Goal: Information Seeking & Learning: Learn about a topic

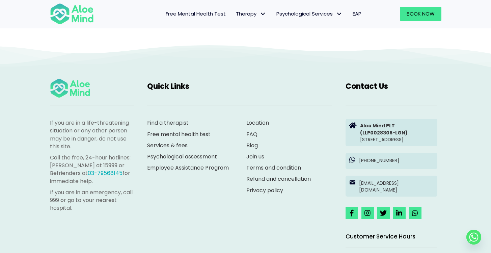
scroll to position [1245, 0]
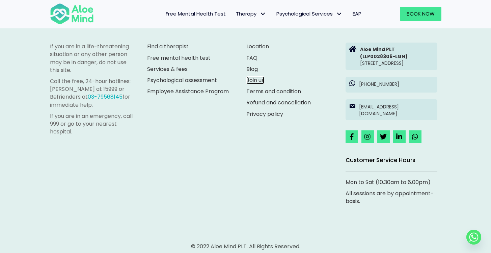
click at [256, 81] on link "Join us" at bounding box center [255, 80] width 18 height 8
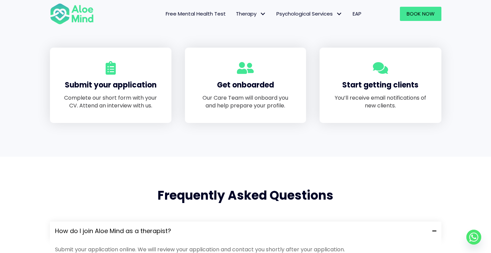
scroll to position [431, 0]
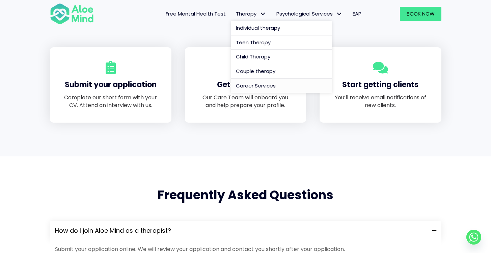
click at [260, 85] on span "Career Services" at bounding box center [256, 85] width 40 height 7
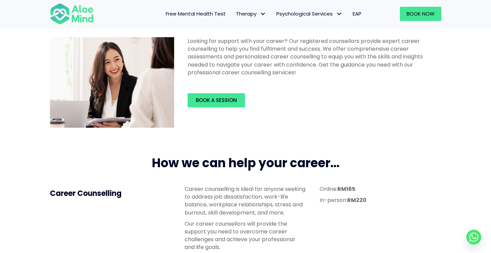
scroll to position [120, 0]
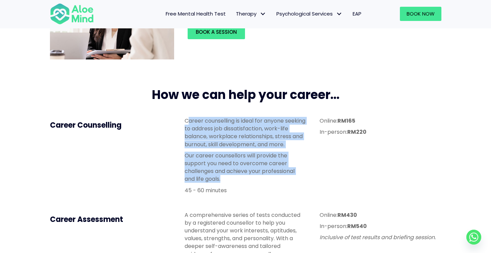
drag, startPoint x: 189, startPoint y: 120, endPoint x: 305, endPoint y: 178, distance: 130.0
click at [305, 180] on div "Career counselling is ideal for anyone seeking to address job dissatisfaction, …" at bounding box center [245, 155] width 121 height 77
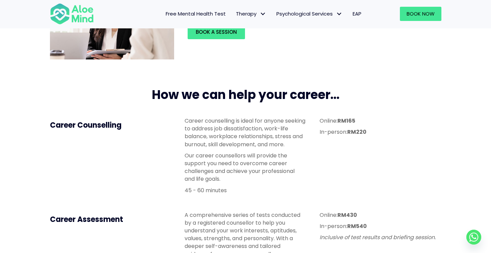
click at [305, 178] on p "Our career counsellors will provide the support you need to overcome career cha…" at bounding box center [245, 167] width 121 height 31
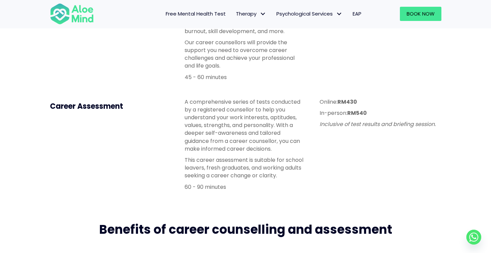
scroll to position [289, 0]
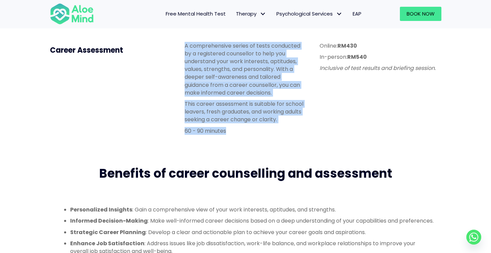
drag, startPoint x: 183, startPoint y: 44, endPoint x: 298, endPoint y: 133, distance: 145.0
click at [298, 134] on div "A comprehensive series of tests conducted by a registered counsellor to help yo…" at bounding box center [245, 90] width 135 height 110
click at [298, 133] on p "60 - 90 minutes" at bounding box center [245, 131] width 121 height 8
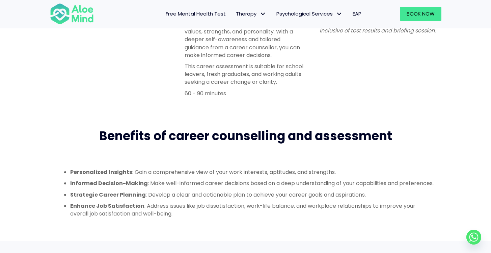
scroll to position [362, 0]
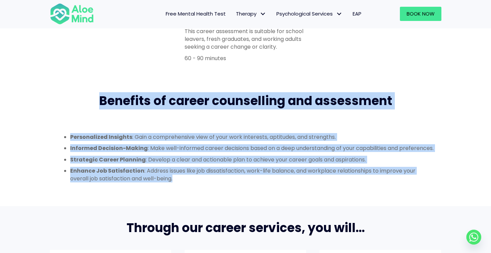
drag, startPoint x: 99, startPoint y: 100, endPoint x: 427, endPoint y: 193, distance: 340.3
click at [427, 193] on div "Benefits of career counselling and assessment Personalized Insights : Gain a co…" at bounding box center [245, 142] width 405 height 113
click at [427, 192] on div "Personalized Insights : Gain a comprehensive view of your work interests, aptit…" at bounding box center [245, 158] width 391 height 70
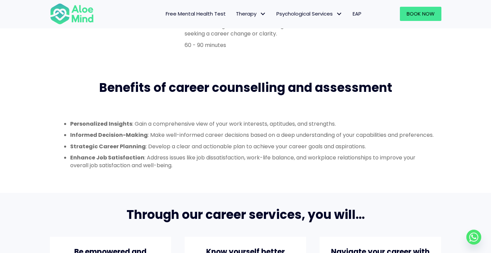
scroll to position [435, 0]
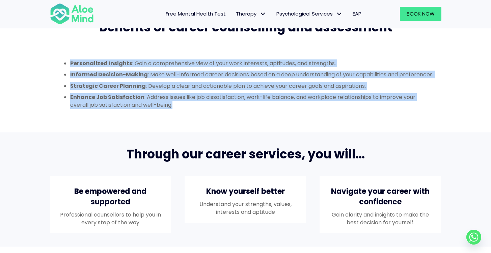
drag, startPoint x: 71, startPoint y: 62, endPoint x: 379, endPoint y: 126, distance: 314.9
click at [379, 119] on div "Personalized Insights : Gain a comprehensive view of your work interests, aptit…" at bounding box center [245, 84] width 391 height 70
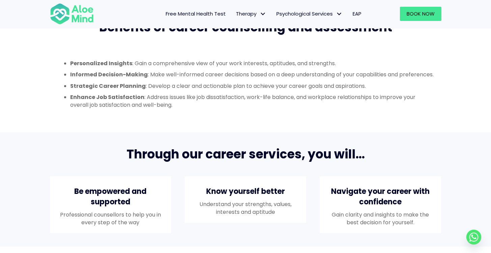
click at [379, 119] on div "Personalized Insights : Gain a comprehensive view of your work interests, aptit…" at bounding box center [245, 84] width 391 height 70
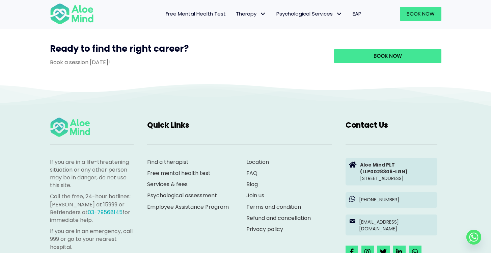
scroll to position [659, 0]
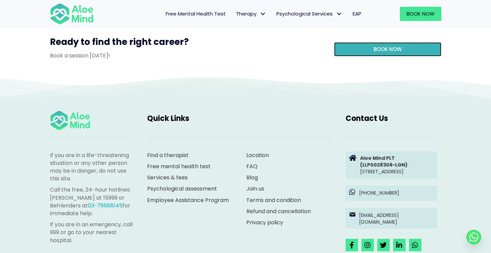
click at [396, 56] on link "Book now" at bounding box center [387, 49] width 107 height 14
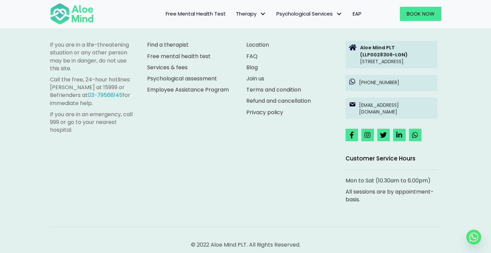
scroll to position [1173, 0]
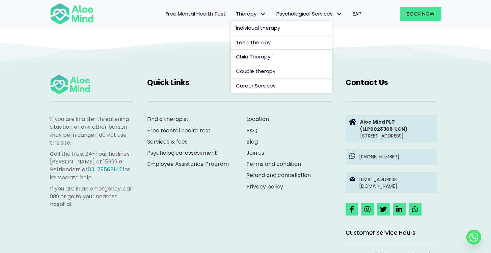
click at [268, 13] on link "Therapy" at bounding box center [251, 14] width 40 height 14
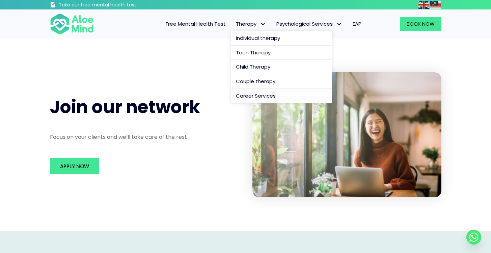
click at [257, 99] on span "Career Services" at bounding box center [256, 95] width 40 height 7
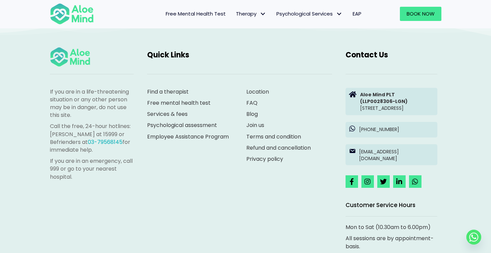
scroll to position [715, 0]
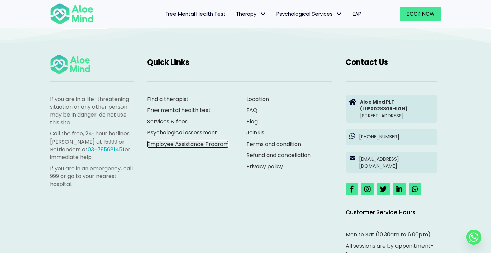
click at [188, 148] on link "Employee Assistance Program" at bounding box center [188, 144] width 82 height 8
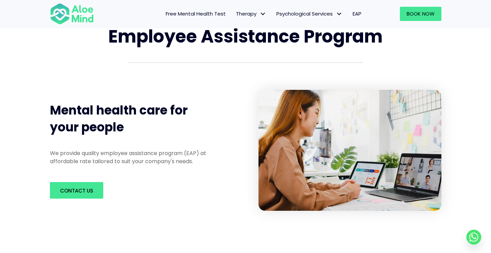
scroll to position [60, 0]
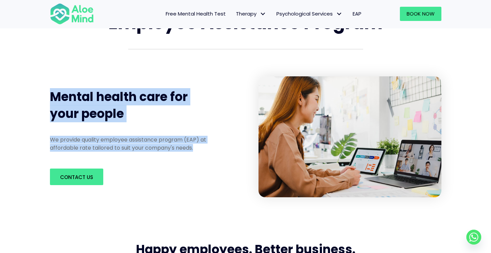
drag, startPoint x: 51, startPoint y: 90, endPoint x: 204, endPoint y: 156, distance: 166.4
click at [204, 156] on div "Employee Assistance Program Mental health care for your people We provide quali…" at bounding box center [245, 103] width 491 height 253
click at [204, 156] on div "We provide quality employee assistance program (EAP) at affordable rate tailore…" at bounding box center [134, 145] width 182 height 32
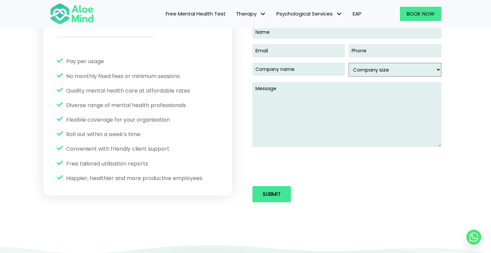
scroll to position [915, 0]
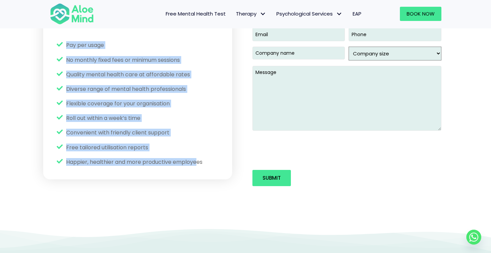
drag, startPoint x: 70, startPoint y: 47, endPoint x: 197, endPoint y: 161, distance: 171.1
click at [197, 161] on ul "Pay per usage No monthly fixed fees or minimum sessions Quality mental health c…" at bounding box center [138, 103] width 162 height 125
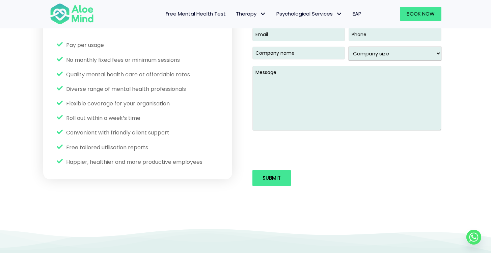
drag, startPoint x: 197, startPoint y: 161, endPoint x: 201, endPoint y: 155, distance: 7.0
click at [197, 161] on span "Happier, healthier and more productive employees" at bounding box center [134, 162] width 136 height 8
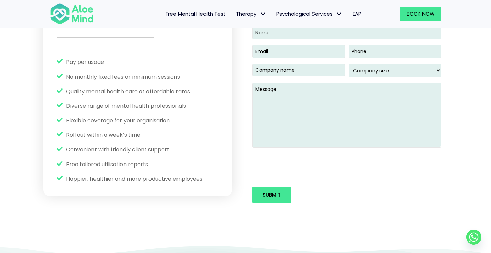
scroll to position [896, 0]
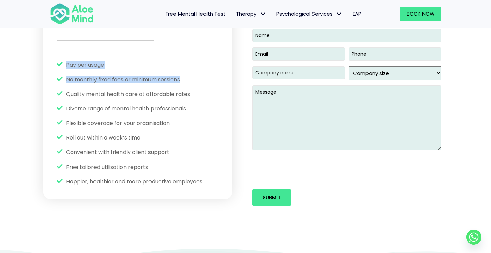
drag, startPoint x: 69, startPoint y: 58, endPoint x: 205, endPoint y: 80, distance: 137.8
click at [205, 80] on div "Pay per usage No monthly fixed fees or minimum sessions Quality mental health c…" at bounding box center [137, 123] width 175 height 138
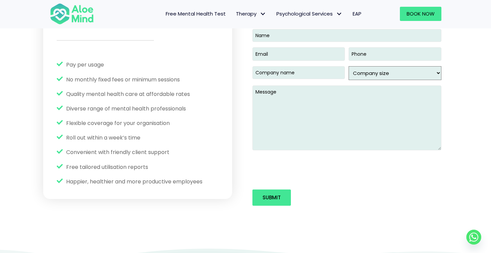
click at [205, 80] on ul "Pay per usage No monthly fixed fees or minimum sessions Quality mental health c…" at bounding box center [138, 123] width 162 height 125
click at [205, 103] on ul "Pay per usage No monthly fixed fees or minimum sessions Quality mental health c…" at bounding box center [138, 123] width 162 height 125
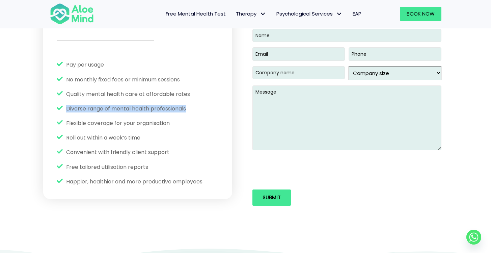
click at [205, 103] on ul "Pay per usage No monthly fixed fees or minimum sessions Quality mental health c…" at bounding box center [138, 123] width 162 height 125
click at [202, 125] on ul "Pay per usage No monthly fixed fees or minimum sessions Quality mental health c…" at bounding box center [138, 123] width 162 height 125
click at [167, 118] on ul "Pay per usage No monthly fixed fees or minimum sessions Quality mental health c…" at bounding box center [138, 123] width 162 height 125
drag, startPoint x: 193, startPoint y: 125, endPoint x: 67, endPoint y: 128, distance: 126.6
click at [57, 105] on ul "Pay per usage No monthly fixed fees or minimum sessions Quality mental health c…" at bounding box center [138, 123] width 162 height 125
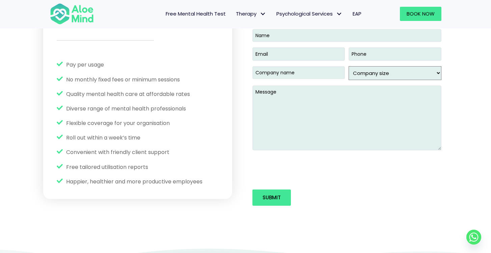
click at [90, 146] on ul "Pay per usage No monthly fixed fees or minimum sessions Quality mental health c…" at bounding box center [138, 123] width 162 height 125
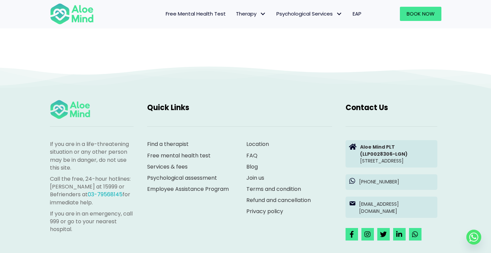
scroll to position [1078, 0]
click at [260, 181] on link "Join us" at bounding box center [255, 177] width 18 height 8
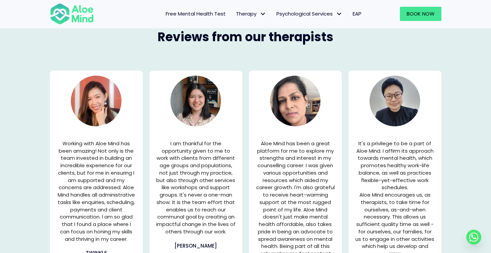
scroll to position [908, 0]
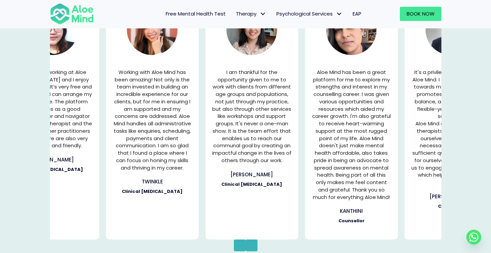
drag, startPoint x: 168, startPoint y: 71, endPoint x: 224, endPoint y: 78, distance: 56.5
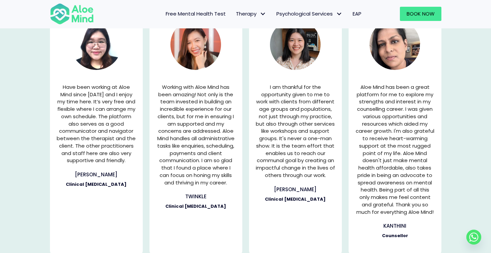
scroll to position [886, 0]
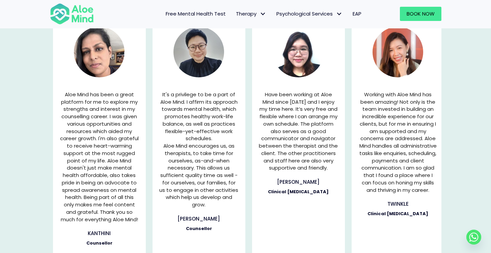
drag, startPoint x: 344, startPoint y: 188, endPoint x: 59, endPoint y: 171, distance: 285.7
click at [59, 171] on div "I am thankful for the opportunity given to me to work with clients from differe…" at bounding box center [103, 142] width 1294 height 240
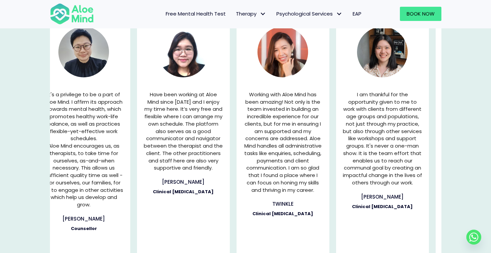
drag, startPoint x: 321, startPoint y: 178, endPoint x: 209, endPoint y: 168, distance: 112.5
click at [209, 168] on div "Have been working at Aloe Mind since [DATE] and I enjoy my time here. It’s very…" at bounding box center [183, 170] width 93 height 172
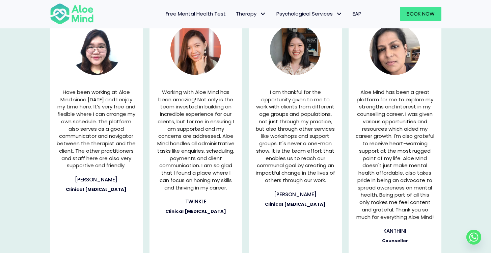
scroll to position [889, 0]
drag, startPoint x: 308, startPoint y: 139, endPoint x: 276, endPoint y: 141, distance: 31.8
click at [276, 141] on p "I am thankful for the opportunity given to me to work with clients from differe…" at bounding box center [295, 136] width 79 height 96
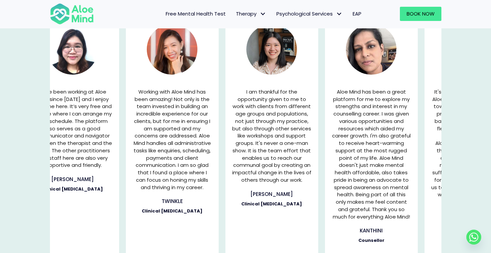
drag, startPoint x: 310, startPoint y: 157, endPoint x: 289, endPoint y: 157, distance: 21.3
click at [289, 157] on p "I am thankful for the opportunity given to me to work with clients from differe…" at bounding box center [271, 136] width 79 height 96
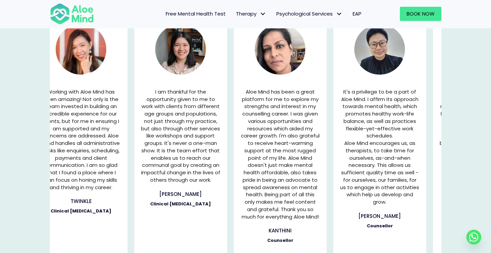
drag, startPoint x: 323, startPoint y: 156, endPoint x: 140, endPoint y: 147, distance: 183.2
click at [141, 147] on div "I am thankful for the opportunity given to me to work with clients from differe…" at bounding box center [284, 139] width 1294 height 240
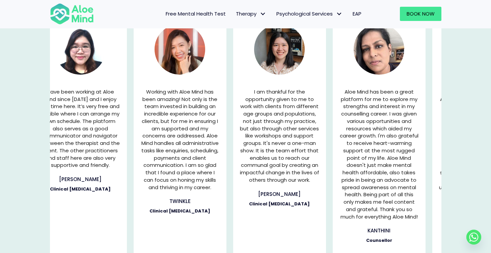
drag, startPoint x: 392, startPoint y: 162, endPoint x: 178, endPoint y: 156, distance: 214.0
click at [178, 156] on p "Working with Aloe Mind has been amazing! Not only is the team invested in build…" at bounding box center [179, 139] width 79 height 103
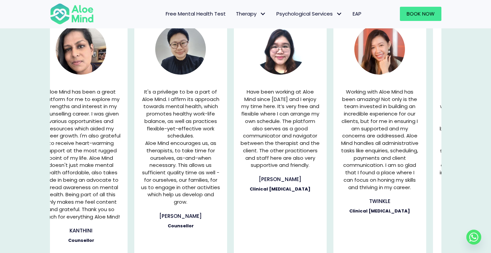
drag, startPoint x: 369, startPoint y: 158, endPoint x: 159, endPoint y: 149, distance: 210.4
click at [159, 149] on div "I am thankful for the opportunity given to me to work with clients from differe…" at bounding box center [84, 139] width 1294 height 240
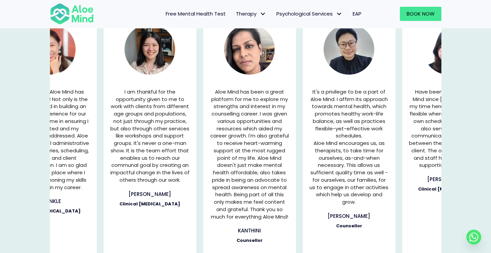
drag, startPoint x: 387, startPoint y: 158, endPoint x: 146, endPoint y: 151, distance: 241.7
click at [146, 151] on div "I am thankful for the opportunity given to me to work with clients from differe…" at bounding box center [253, 139] width 1294 height 240
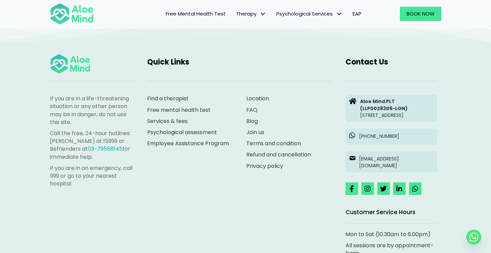
scroll to position [1226, 0]
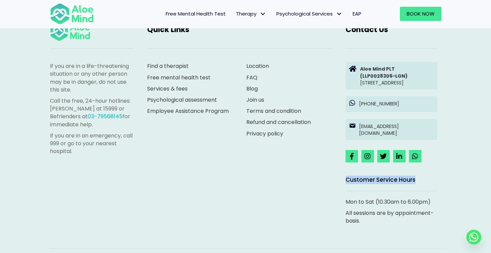
drag, startPoint x: 338, startPoint y: 188, endPoint x: 433, endPoint y: 190, distance: 94.8
click at [433, 190] on div "If you are in a life-threatening situation or any other person may be in danger…" at bounding box center [245, 125] width 405 height 220
click at [442, 191] on div "Customer Service Hours" at bounding box center [391, 180] width 105 height 22
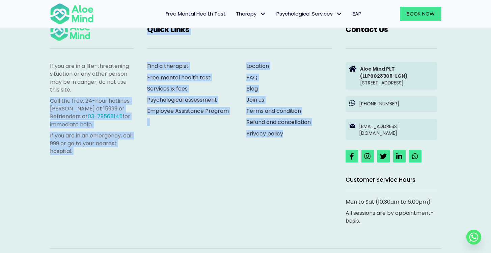
drag, startPoint x: 43, startPoint y: 98, endPoint x: 151, endPoint y: 152, distance: 120.0
click at [151, 152] on div "If you are in a life-threatening situation or any other person may be in danger…" at bounding box center [245, 134] width 491 height 293
click at [151, 152] on div "If you are in a life-threatening situation or any other person may be in danger…" at bounding box center [245, 125] width 405 height 220
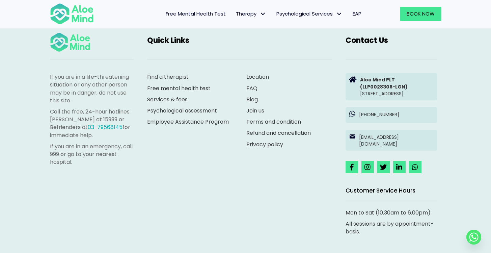
scroll to position [1209, 0]
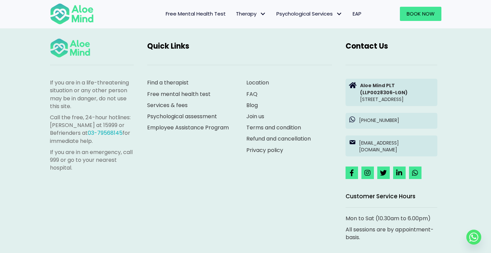
click at [360, 14] on span "EAP" at bounding box center [357, 13] width 9 height 7
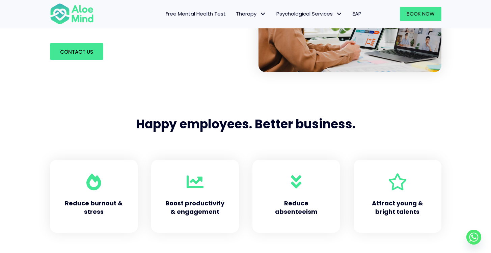
scroll to position [458, 0]
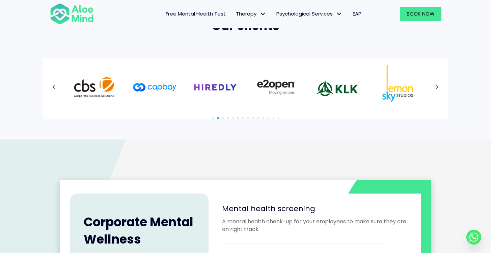
click at [433, 88] on button "Next" at bounding box center [437, 87] width 12 height 12
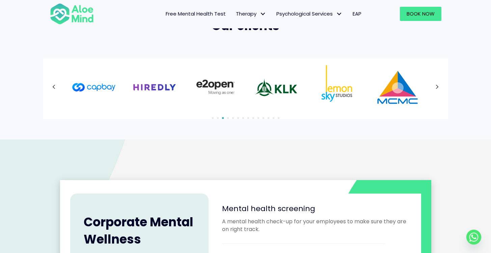
click at [434, 88] on button "Next" at bounding box center [437, 87] width 12 height 12
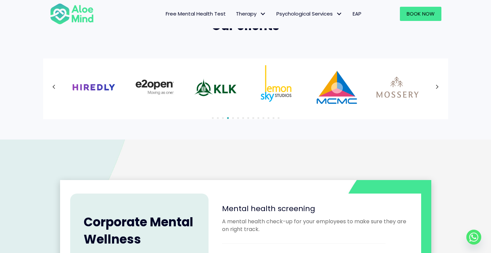
click at [435, 88] on div at bounding box center [245, 87] width 391 height 44
click at [435, 88] on button "Next" at bounding box center [437, 87] width 12 height 12
click at [435, 88] on div at bounding box center [245, 87] width 391 height 44
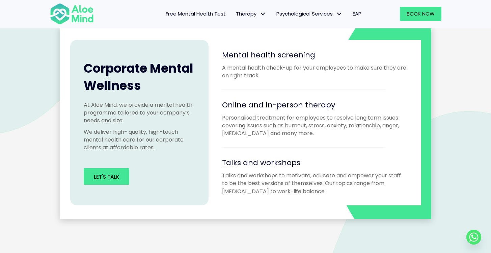
scroll to position [612, 0]
drag, startPoint x: 256, startPoint y: 60, endPoint x: 359, endPoint y: 196, distance: 170.6
click at [364, 201] on div "Mental health screening A mental health check-up for your employees to make sur…" at bounding box center [315, 121] width 212 height 165
click at [359, 196] on div "Talks and workshops Talks and workshops to motivate, educate and empower your s…" at bounding box center [314, 176] width 199 height 44
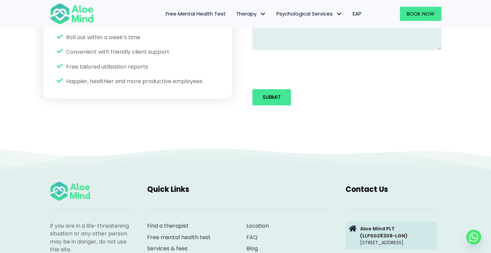
scroll to position [1191, 0]
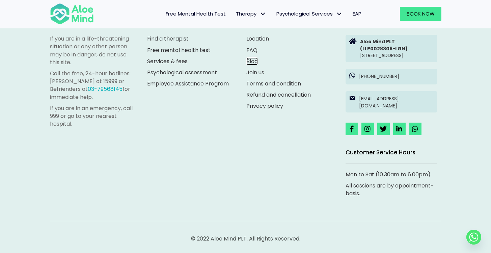
click at [254, 57] on link "Blog" at bounding box center [251, 61] width 11 height 8
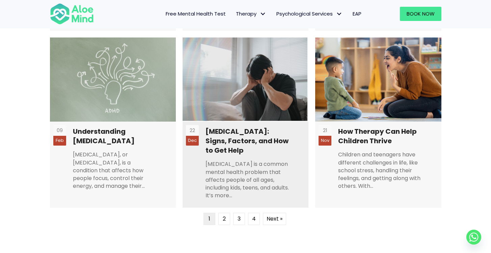
scroll to position [502, 0]
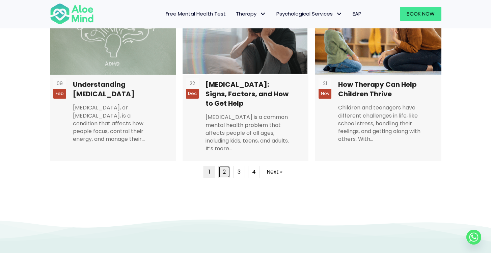
click at [223, 166] on link "2" at bounding box center [224, 172] width 12 height 12
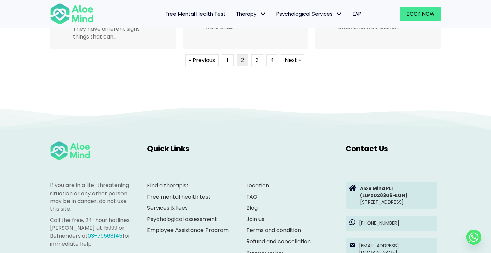
scroll to position [748, 0]
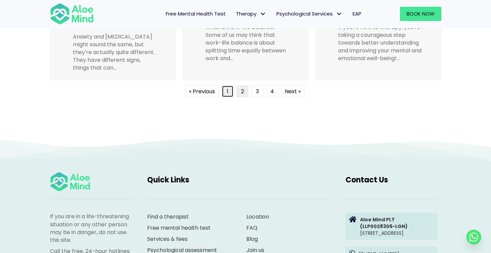
click at [225, 85] on link "1" at bounding box center [228, 91] width 12 height 12
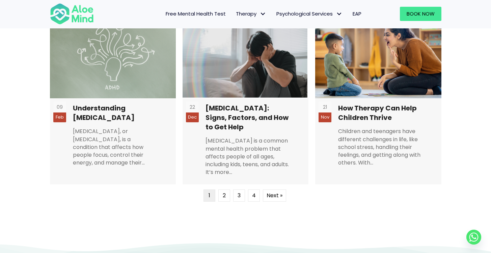
scroll to position [534, 0]
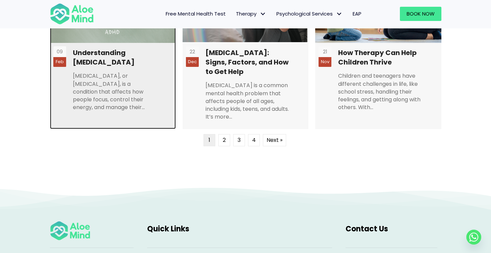
click at [117, 60] on link at bounding box center [113, 44] width 126 height 170
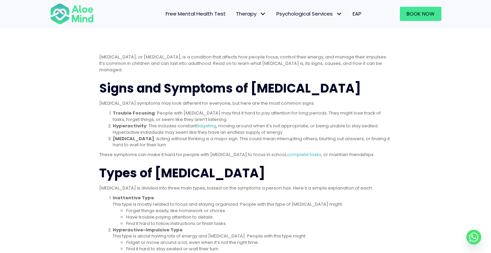
scroll to position [164, 0]
drag, startPoint x: 146, startPoint y: 57, endPoint x: 282, endPoint y: 72, distance: 137.5
click at [282, 72] on p "ADHD, or Attention Deficit Hyperactivity Disorder, is a condition that affects …" at bounding box center [245, 63] width 293 height 19
click at [283, 72] on p "ADHD, or Attention Deficit Hyperactivity Disorder, is a condition that affects …" at bounding box center [245, 63] width 293 height 19
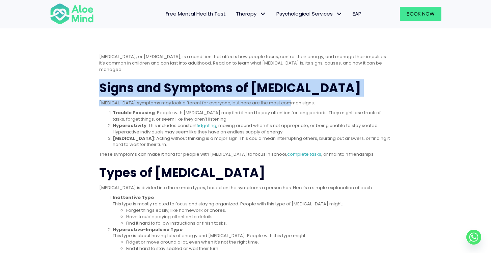
drag, startPoint x: 94, startPoint y: 88, endPoint x: 354, endPoint y: 106, distance: 260.5
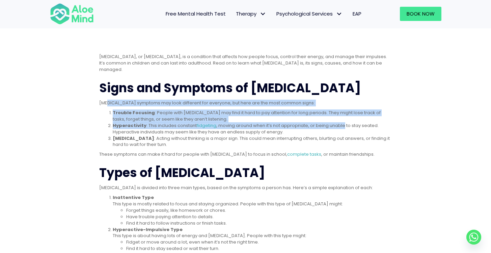
drag, startPoint x: 108, startPoint y: 103, endPoint x: 343, endPoint y: 123, distance: 235.8
click at [345, 123] on li "Hyperactivity : This includes constant fidgeting , moving around when it’s not …" at bounding box center [252, 129] width 279 height 13
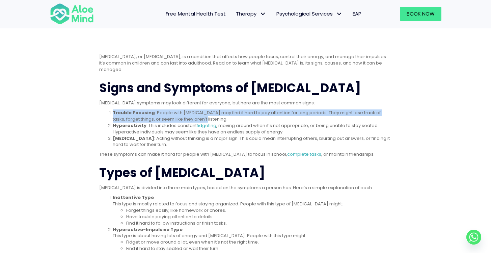
drag, startPoint x: 111, startPoint y: 110, endPoint x: 203, endPoint y: 119, distance: 92.2
click at [203, 119] on li "Trouble Focusing : People with ADHD may find it hard to pay attention for long …" at bounding box center [252, 116] width 279 height 13
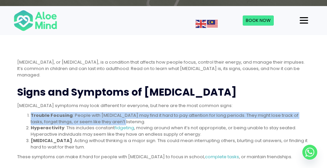
scroll to position [212, 0]
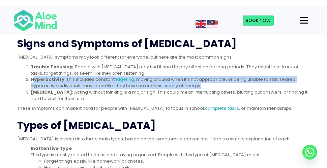
drag, startPoint x: 32, startPoint y: 78, endPoint x: 242, endPoint y: 87, distance: 209.8
click at [242, 87] on li "Hyperactivity : This includes constant fidgeting , moving around when it’s not …" at bounding box center [170, 83] width 279 height 13
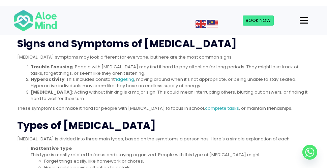
click at [80, 91] on li "Impulsivity : Acting without thinking is a major sign. This could mean interrup…" at bounding box center [170, 95] width 279 height 13
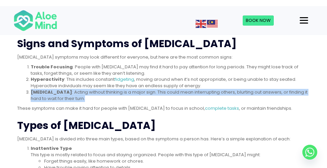
drag, startPoint x: 31, startPoint y: 92, endPoint x: 111, endPoint y: 100, distance: 80.4
click at [110, 100] on li "Impulsivity : Acting without thinking is a major sign. This could mean interrup…" at bounding box center [170, 95] width 279 height 13
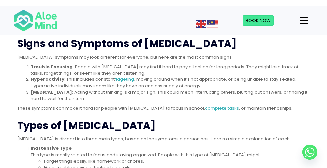
click at [111, 100] on li "Impulsivity : Acting without thinking is a major sign. This could mean interrup…" at bounding box center [170, 95] width 279 height 13
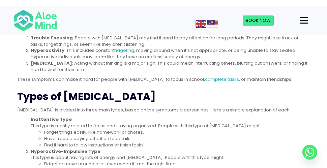
scroll to position [239, 0]
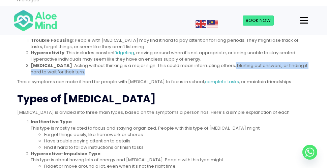
drag, startPoint x: 223, startPoint y: 65, endPoint x: 187, endPoint y: 71, distance: 36.2
click at [187, 71] on li "Impulsivity : Acting without thinking is a major sign. This could mean interrup…" at bounding box center [170, 69] width 279 height 13
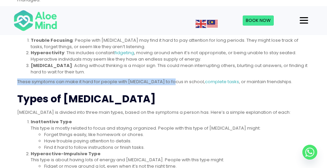
drag, startPoint x: 19, startPoint y: 81, endPoint x: 173, endPoint y: 84, distance: 153.9
click at [173, 84] on p "These symptoms can make it hard for people with ADHD to focus in school, comple…" at bounding box center [163, 82] width 293 height 6
click at [174, 81] on p "These symptoms can make it hard for people with ADHD to focus in school, comple…" at bounding box center [163, 82] width 293 height 6
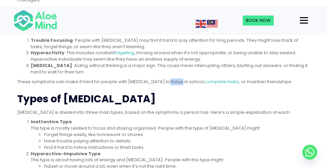
click at [174, 81] on p "These symptoms can make it hard for people with ADHD to focus in school, comple…" at bounding box center [163, 82] width 293 height 6
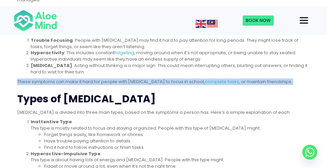
click at [174, 81] on p "These symptoms can make it hard for people with ADHD to focus in school, comple…" at bounding box center [163, 82] width 293 height 6
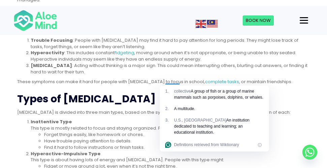
click at [157, 82] on p "These symptoms can make it hard for people with ADHD to focus in school, comple…" at bounding box center [163, 82] width 293 height 6
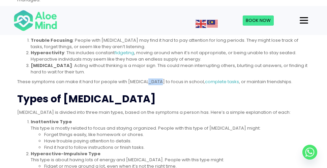
click at [157, 82] on p "These symptoms can make it hard for people with ADHD to focus in school, comple…" at bounding box center [163, 82] width 293 height 6
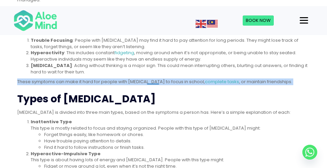
click at [157, 82] on p "These symptoms can make it hard for people with ADHD to focus in school, comple…" at bounding box center [163, 82] width 293 height 6
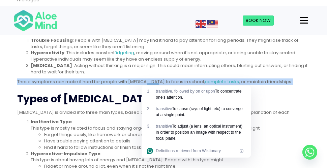
click at [157, 82] on p "These symptoms can make it hard for people with ADHD to focus in school, comple…" at bounding box center [163, 82] width 293 height 6
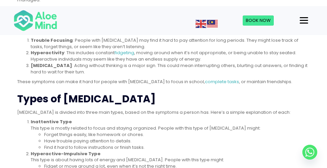
click at [126, 83] on p "These symptoms can make it hard for people with ADHD to focus in school, comple…" at bounding box center [163, 82] width 293 height 6
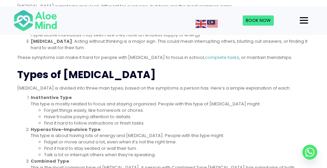
scroll to position [268, 0]
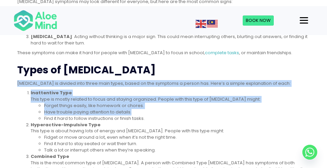
drag, startPoint x: 18, startPoint y: 83, endPoint x: 202, endPoint y: 117, distance: 188.1
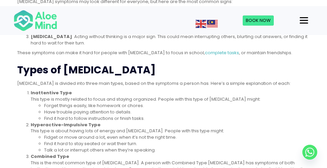
click at [180, 117] on li "Find it hard to follow instructions or finish tasks." at bounding box center [177, 119] width 266 height 6
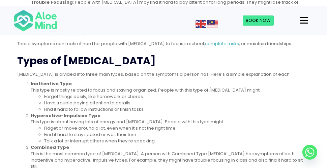
scroll to position [277, 0]
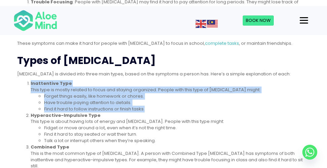
drag, startPoint x: 29, startPoint y: 83, endPoint x: 179, endPoint y: 108, distance: 152.3
click at [179, 108] on ol "Inattentive Type This type is mostly related to focus and staying organized. Pe…" at bounding box center [163, 125] width 293 height 89
click at [178, 107] on li "Find it hard to follow instructions or finish tasks." at bounding box center [177, 109] width 266 height 6
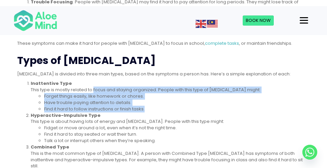
drag, startPoint x: 94, startPoint y: 91, endPoint x: 183, endPoint y: 113, distance: 91.8
click at [183, 113] on ol "Inattentive Type This type is mostly related to focus and staying organized. Pe…" at bounding box center [163, 125] width 293 height 89
click at [150, 104] on li "Have trouble paying attention to details." at bounding box center [177, 103] width 266 height 6
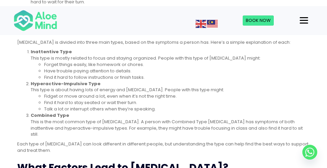
scroll to position [314, 0]
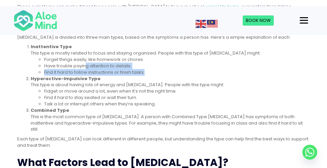
drag, startPoint x: 85, startPoint y: 63, endPoint x: 160, endPoint y: 75, distance: 76.5
click at [160, 75] on ul "Forget things easily, like homework or chores. Have trouble paying attention to…" at bounding box center [170, 66] width 279 height 19
click at [160, 75] on li "Find it hard to follow instructions or finish tasks." at bounding box center [177, 73] width 266 height 6
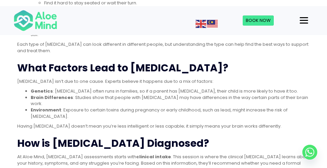
scroll to position [410, 0]
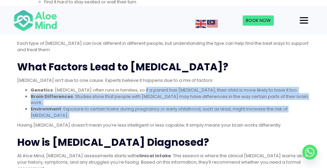
drag, startPoint x: 140, startPoint y: 83, endPoint x: 283, endPoint y: 102, distance: 144.4
click at [284, 102] on div "ADHD, or Attention Deficit Hyperactivity Disorder, is a condition that affects …" at bounding box center [163, 97] width 293 height 568
click at [274, 102] on div "ADHD, or Attention Deficit Hyperactivity Disorder, is a condition that affects …" at bounding box center [163, 97] width 293 height 568
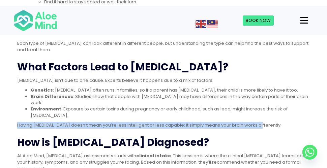
drag, startPoint x: 263, startPoint y: 108, endPoint x: 11, endPoint y: 109, distance: 251.4
click at [11, 109] on div "ADHD, or Attention Deficit Hyperactivity Disorder, is a condition that affects …" at bounding box center [163, 96] width 306 height 581
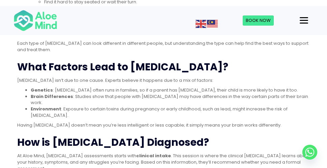
click at [87, 106] on li "Environment : Exposure to certain toxins during pregnancy or early childhood, s…" at bounding box center [170, 112] width 279 height 13
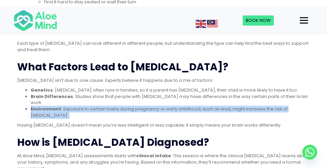
click at [87, 106] on li "Environment : Exposure to certain toxins during pregnancy or early childhood, s…" at bounding box center [170, 112] width 279 height 13
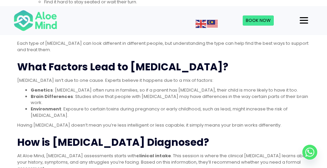
click at [183, 123] on p "Having ADHD doesn’t mean you’re less intelligent or less capable; it simply mea…" at bounding box center [163, 126] width 293 height 6
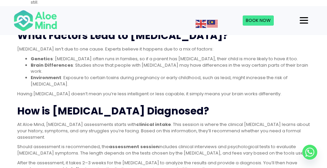
scroll to position [460, 0]
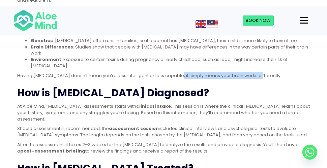
drag, startPoint x: 178, startPoint y: 55, endPoint x: 261, endPoint y: 56, distance: 83.0
click at [261, 73] on p "Having ADHD doesn’t mean you’re less intelligent or less capable; it simply mea…" at bounding box center [163, 76] width 293 height 6
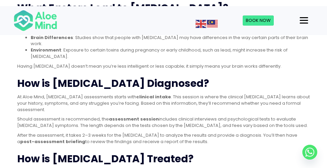
scroll to position [478, 0]
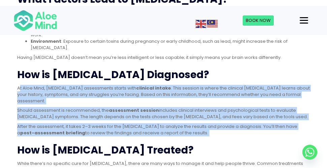
drag, startPoint x: 20, startPoint y: 70, endPoint x: 278, endPoint y: 112, distance: 262.0
click at [278, 112] on div "ADHD, or Attention Deficit Hyperactivity Disorder, is a condition that affects …" at bounding box center [163, 29] width 293 height 568
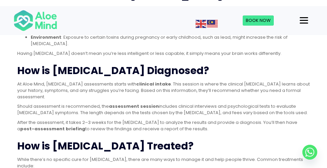
scroll to position [488, 0]
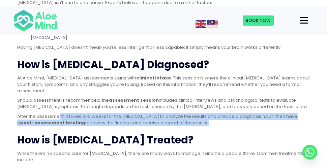
drag, startPoint x: 60, startPoint y: 92, endPoint x: 249, endPoint y: 107, distance: 189.5
click at [249, 107] on div "ADHD, or Attention Deficit Hyperactivity Disorder, is a condition that affects …" at bounding box center [163, 19] width 293 height 568
drag, startPoint x: 211, startPoint y: 98, endPoint x: 195, endPoint y: 100, distance: 16.0
click at [211, 114] on p "After the assessment, it takes 2–3 weeks for the psychologist to analyze the re…" at bounding box center [163, 120] width 293 height 13
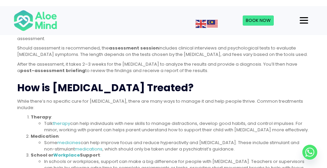
scroll to position [544, 0]
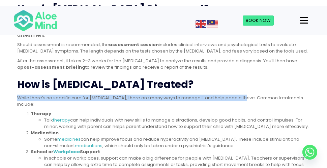
drag, startPoint x: 8, startPoint y: 72, endPoint x: 274, endPoint y: 72, distance: 265.6
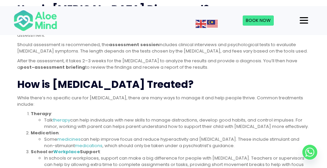
click at [274, 95] on p "While there’s no specific cure for ADHD, there are many ways to manage it and h…" at bounding box center [163, 101] width 293 height 13
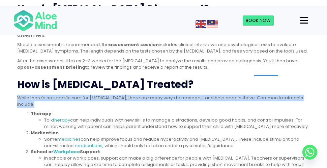
click at [274, 95] on p "While there’s no specific cure for ADHD, there are many ways to manage it and h…" at bounding box center [163, 101] width 293 height 13
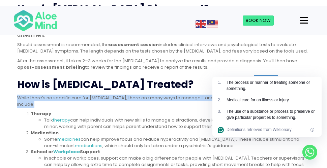
click at [73, 111] on li "Therapy : Talk therapy can help individuals with new skills to manage distracti…" at bounding box center [170, 120] width 279 height 19
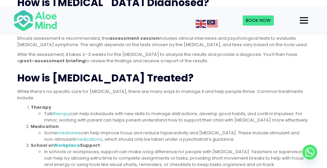
scroll to position [554, 0]
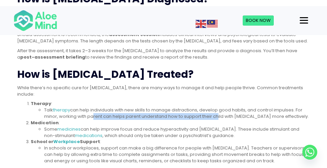
drag, startPoint x: 92, startPoint y: 84, endPoint x: 216, endPoint y: 85, distance: 124.2
click at [216, 107] on li "Talk therapy can help individuals with new skills to manage distractions, devel…" at bounding box center [177, 113] width 266 height 13
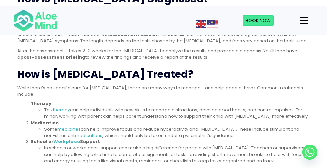
click at [232, 107] on li "Talk therapy can help individuals with new skills to manage distractions, devel…" at bounding box center [177, 113] width 266 height 13
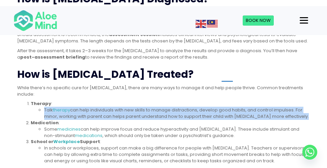
click at [232, 81] on html "Skip to content Take our free mental health test Free Mental Health Test Therap…" at bounding box center [163, 32] width 327 height 1173
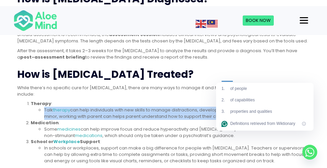
click at [268, 107] on li "Talk therapy can help individuals with new skills to manage distractions, devel…" at bounding box center [177, 113] width 266 height 13
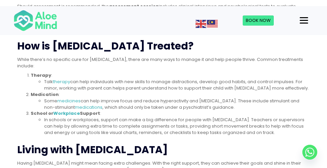
scroll to position [593, 0]
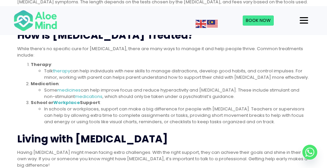
click at [158, 87] on li "Some medicines can help improve focus and reduce hyperactivity and impulsivity.…" at bounding box center [177, 93] width 266 height 13
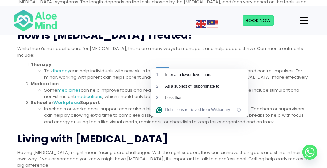
click at [174, 87] on li "Some medicines can help improve focus and reduce hyperactivity and impulsivity.…" at bounding box center [177, 93] width 266 height 13
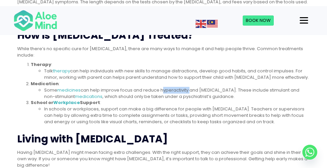
click at [174, 87] on li "Some medicines can help improve focus and reduce hyperactivity and impulsivity.…" at bounding box center [177, 93] width 266 height 13
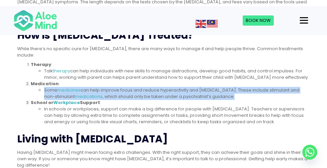
click at [174, 87] on li "Some medicines can help improve focus and reduce hyperactivity and impulsivity.…" at bounding box center [177, 93] width 266 height 13
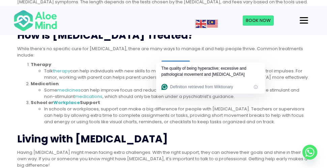
click at [256, 87] on li "Some medicines can help improve focus and reduce hyperactivity and impulsivity.…" at bounding box center [177, 93] width 266 height 13
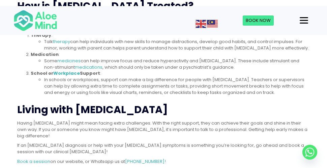
scroll to position [617, 0]
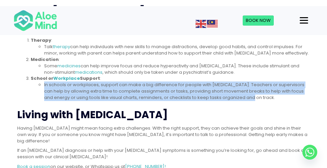
drag, startPoint x: 44, startPoint y: 55, endPoint x: 249, endPoint y: 67, distance: 205.5
click at [249, 82] on ul "In schools or workplaces, support can make a big difference for people with ADH…" at bounding box center [170, 91] width 279 height 19
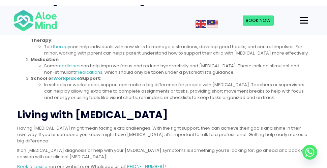
click at [250, 82] on li "In schools or workplaces, support can make a big difference for people with ADH…" at bounding box center [177, 91] width 266 height 19
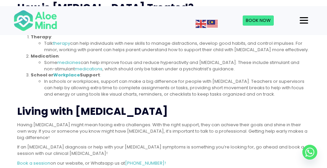
scroll to position [626, 0]
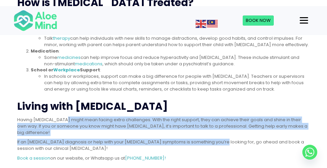
drag, startPoint x: 67, startPoint y: 85, endPoint x: 224, endPoint y: 102, distance: 157.4
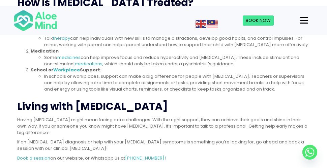
click at [224, 139] on p "If an ADHD diagnosis or help with your ADHD symptoms is something you’re lookin…" at bounding box center [163, 145] width 293 height 13
drag, startPoint x: 68, startPoint y: 106, endPoint x: 24, endPoint y: 104, distance: 43.6
click at [24, 139] on p "If an ADHD diagnosis or help with your ADHD symptoms is something you’re lookin…" at bounding box center [163, 145] width 293 height 13
click at [43, 139] on p "If an ADHD diagnosis or help with your ADHD symptoms is something you’re lookin…" at bounding box center [163, 145] width 293 height 13
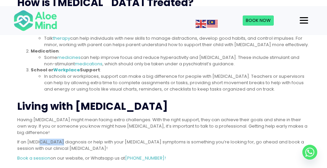
click at [43, 139] on p "If an ADHD diagnosis or help with your ADHD symptoms is something you’re lookin…" at bounding box center [163, 145] width 293 height 13
click at [131, 117] on p "Having ADHD might mean facing extra challenges. With the right support, they ca…" at bounding box center [163, 126] width 293 height 19
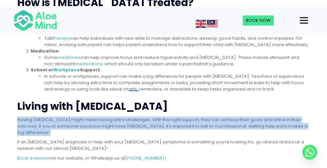
click at [131, 117] on p "Having ADHD might mean facing extra challenges. With the right support, they ca…" at bounding box center [163, 126] width 293 height 19
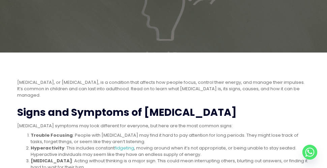
scroll to position [0, 0]
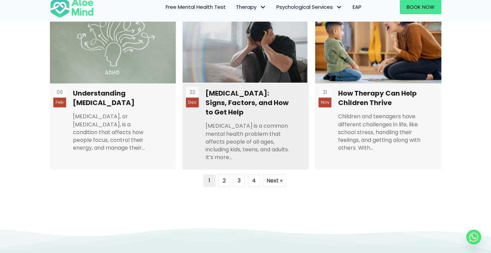
scroll to position [483, 0]
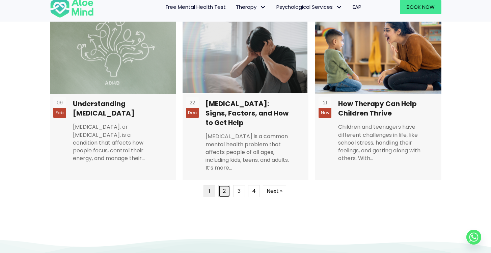
click at [226, 168] on link "2" at bounding box center [224, 191] width 12 height 12
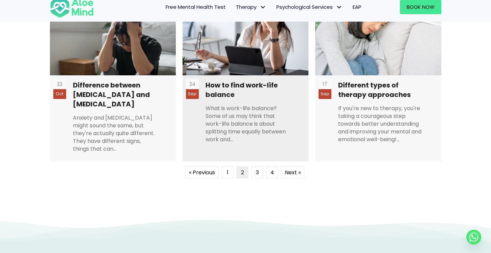
scroll to position [667, 0]
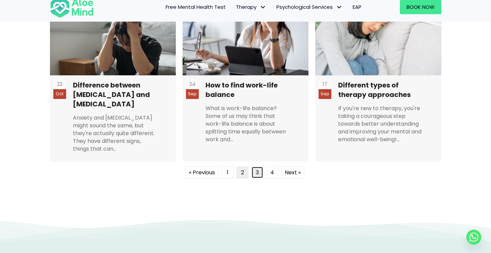
click at [260, 166] on link "3" at bounding box center [257, 172] width 12 height 12
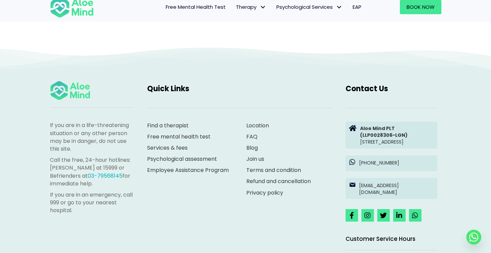
scroll to position [844, 0]
drag, startPoint x: 445, startPoint y: 171, endPoint x: 356, endPoint y: 167, distance: 89.5
click at [327, 167] on div "If you are in a life-threatening situation or any other person may be in danger…" at bounding box center [245, 184] width 405 height 220
